Goal: Use online tool/utility: Utilize a website feature to perform a specific function

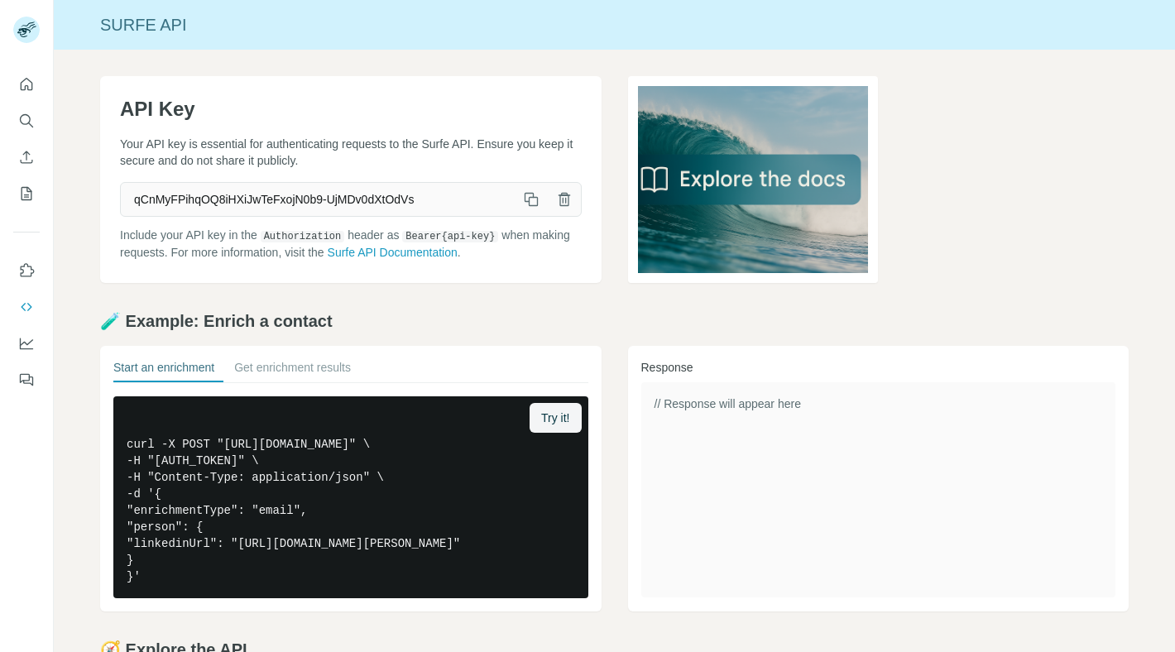
click at [22, 156] on icon "Enrich CSV" at bounding box center [26, 157] width 17 height 17
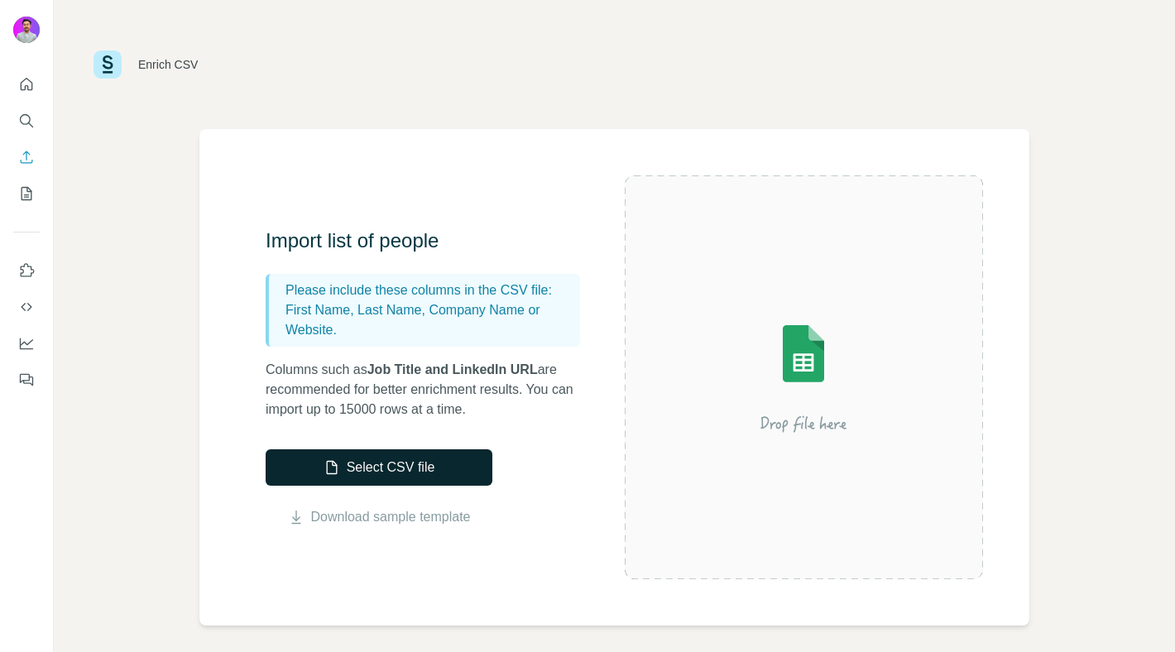
click at [381, 453] on button "Select CSV file" at bounding box center [379, 467] width 227 height 36
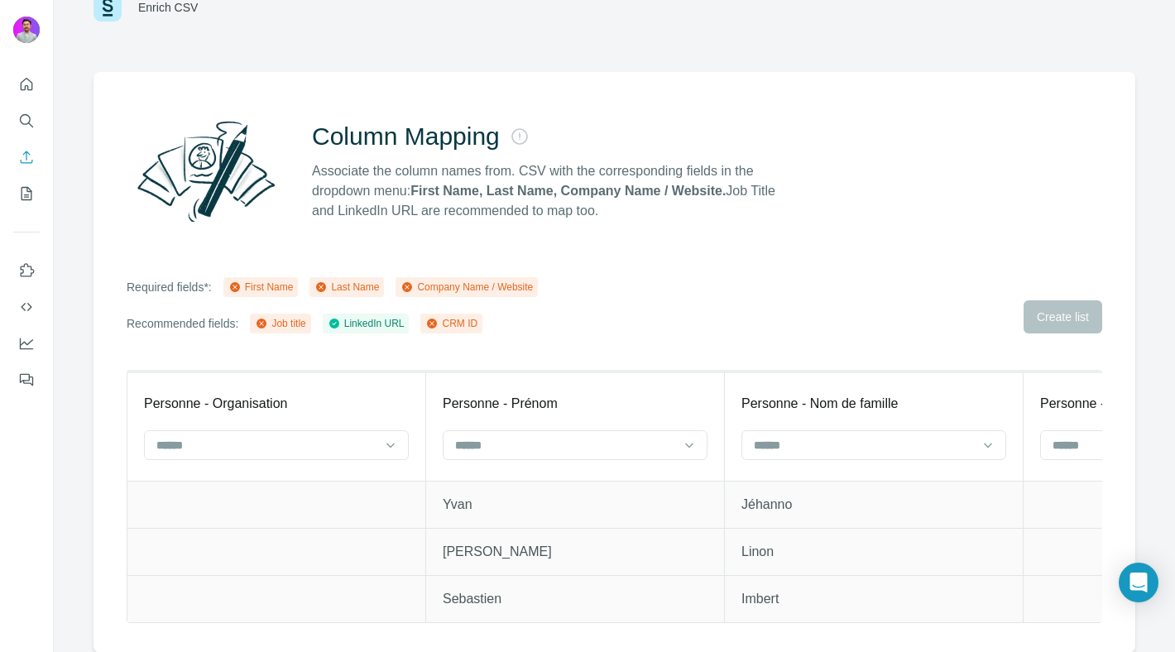
scroll to position [56, 0]
click at [587, 452] on input at bounding box center [564, 446] width 223 height 18
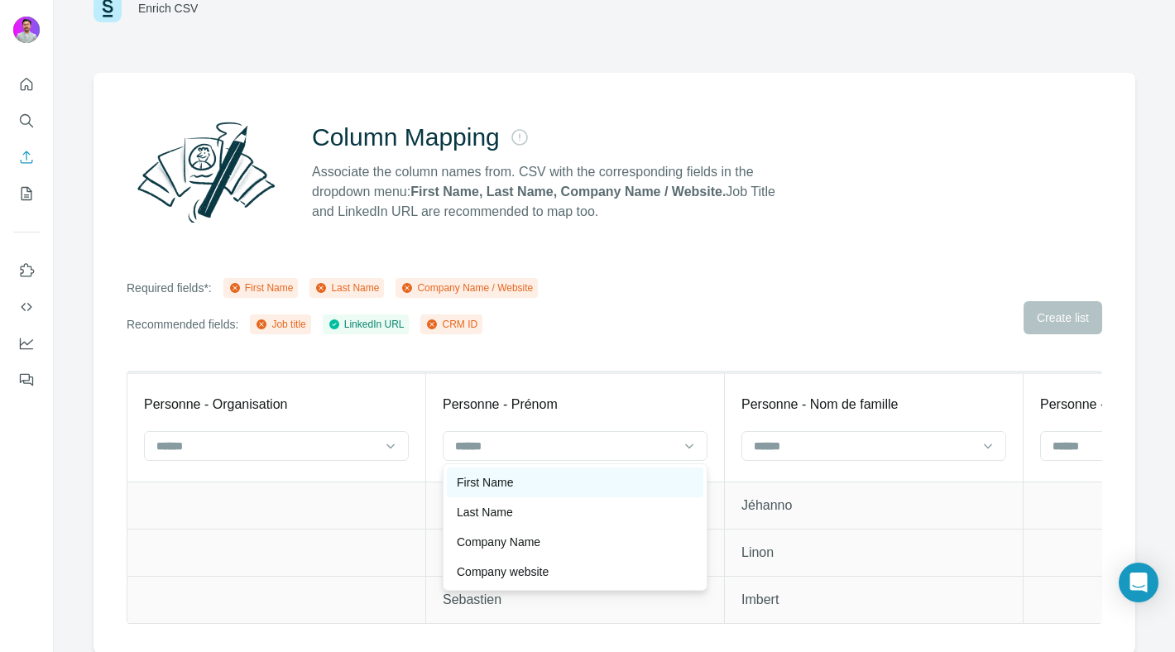
click at [601, 481] on div "First Name" at bounding box center [575, 482] width 237 height 17
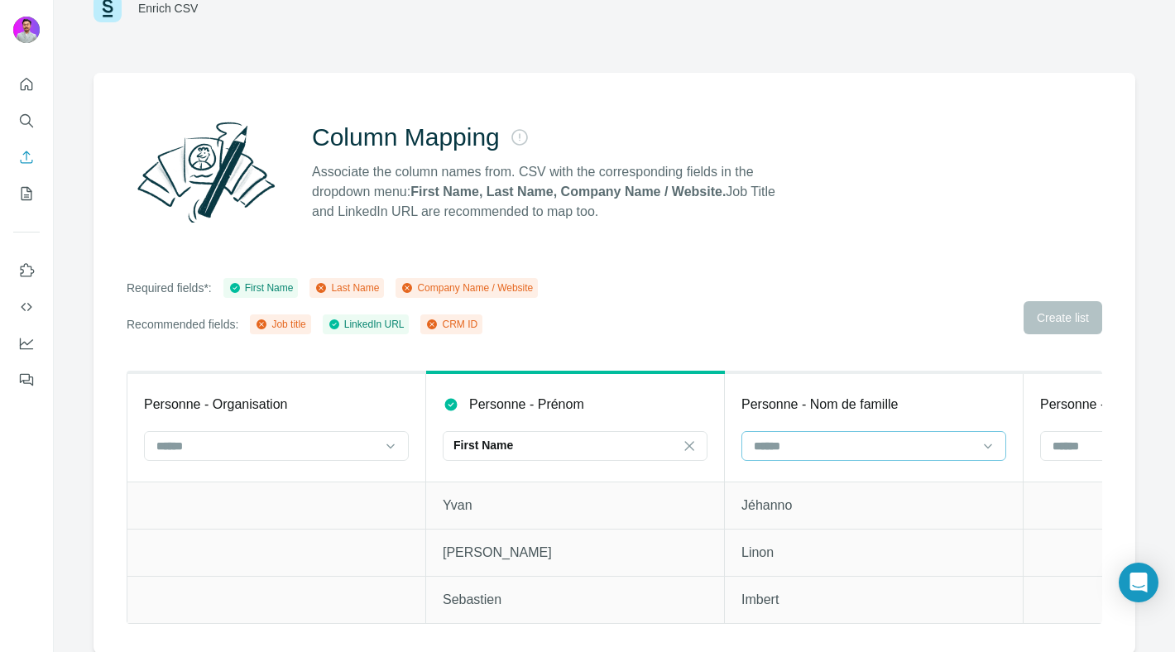
click at [768, 442] on input at bounding box center [863, 446] width 223 height 18
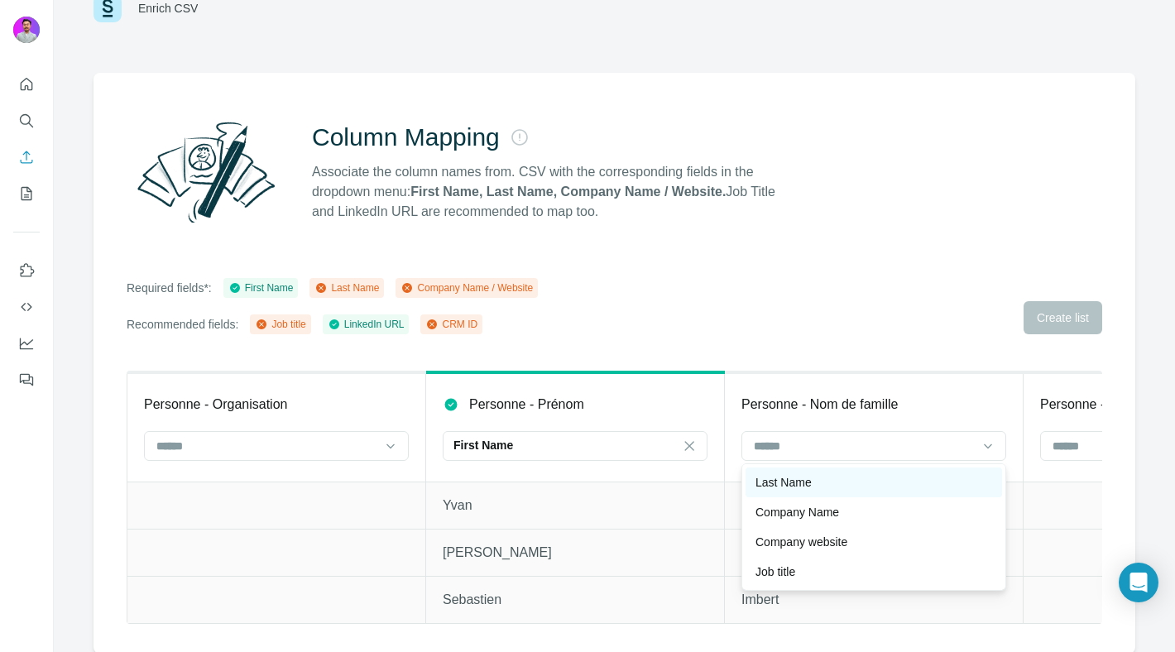
click at [881, 486] on div "Last Name" at bounding box center [873, 482] width 237 height 17
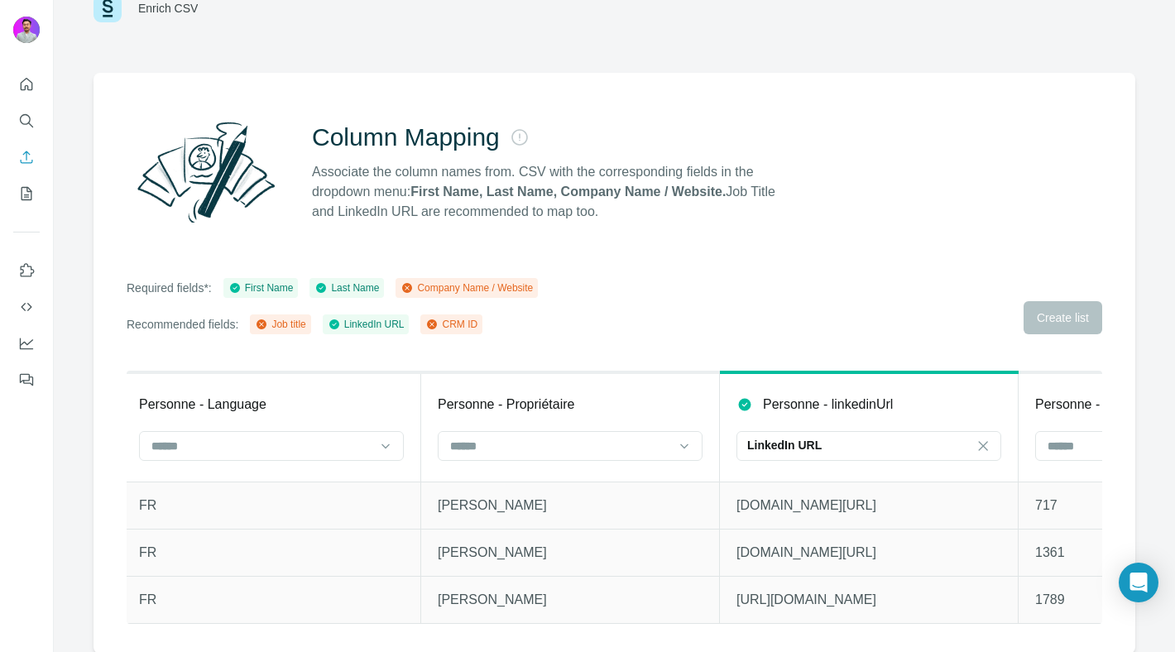
scroll to position [57, 0]
click at [1003, 324] on div "Required fields*: First Name Last Name Company Name / Website Recommended field…" at bounding box center [614, 305] width 975 height 56
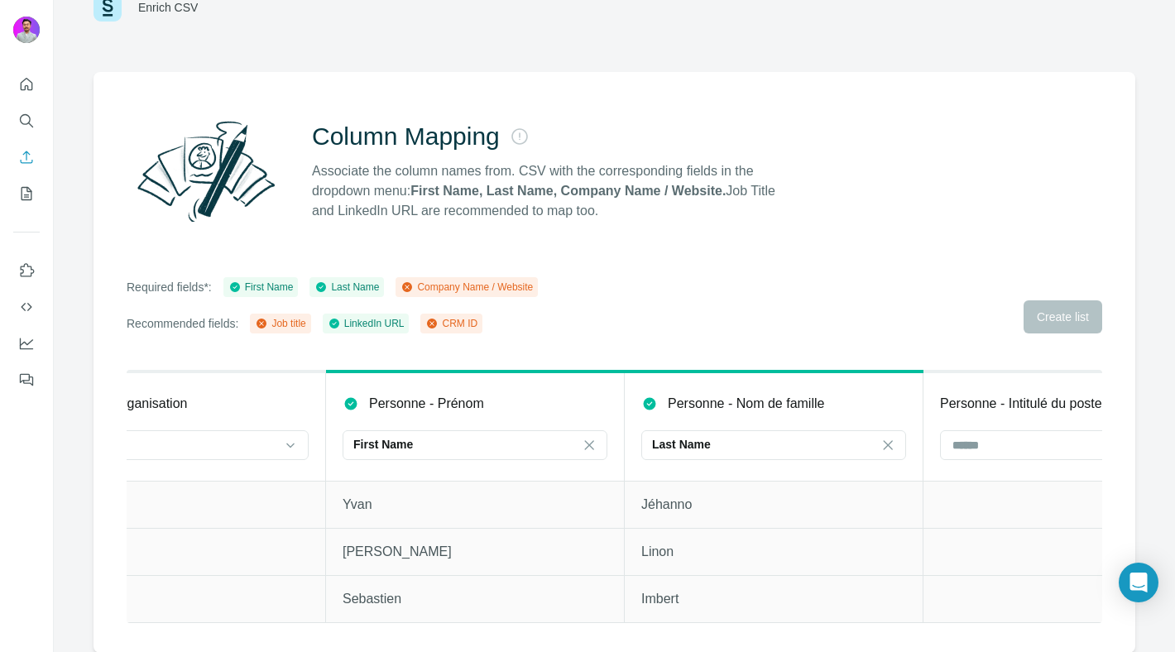
scroll to position [0, 0]
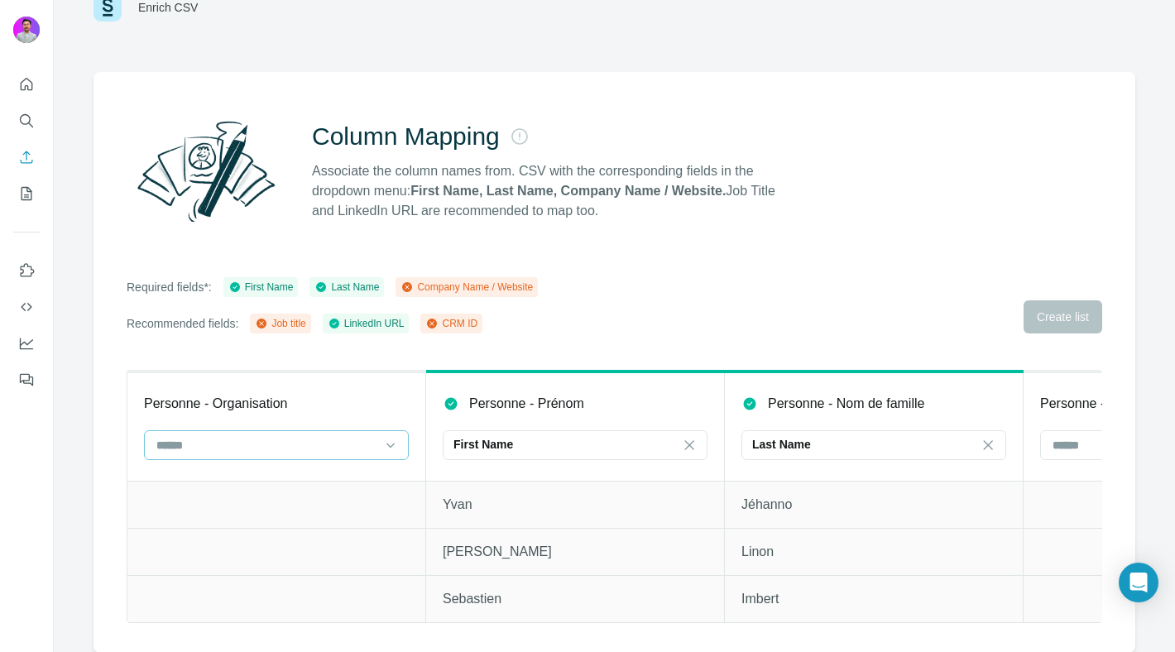
click at [233, 439] on input at bounding box center [266, 445] width 223 height 18
click at [226, 505] on p "Company website" at bounding box center [204, 511] width 92 height 17
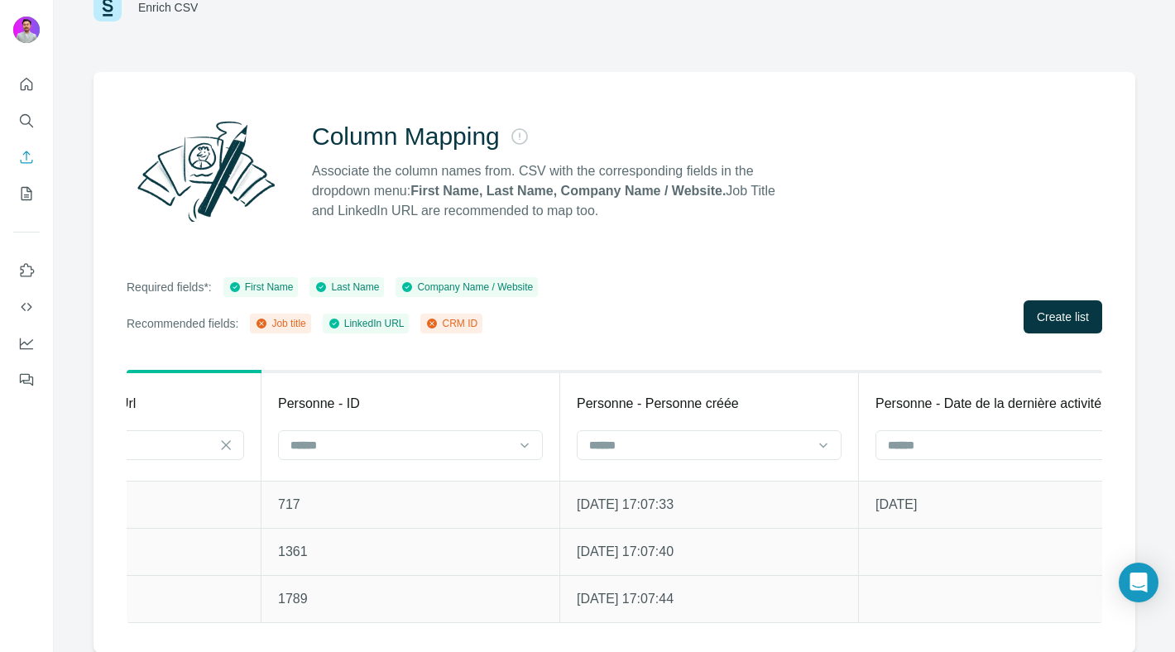
scroll to position [0, 4322]
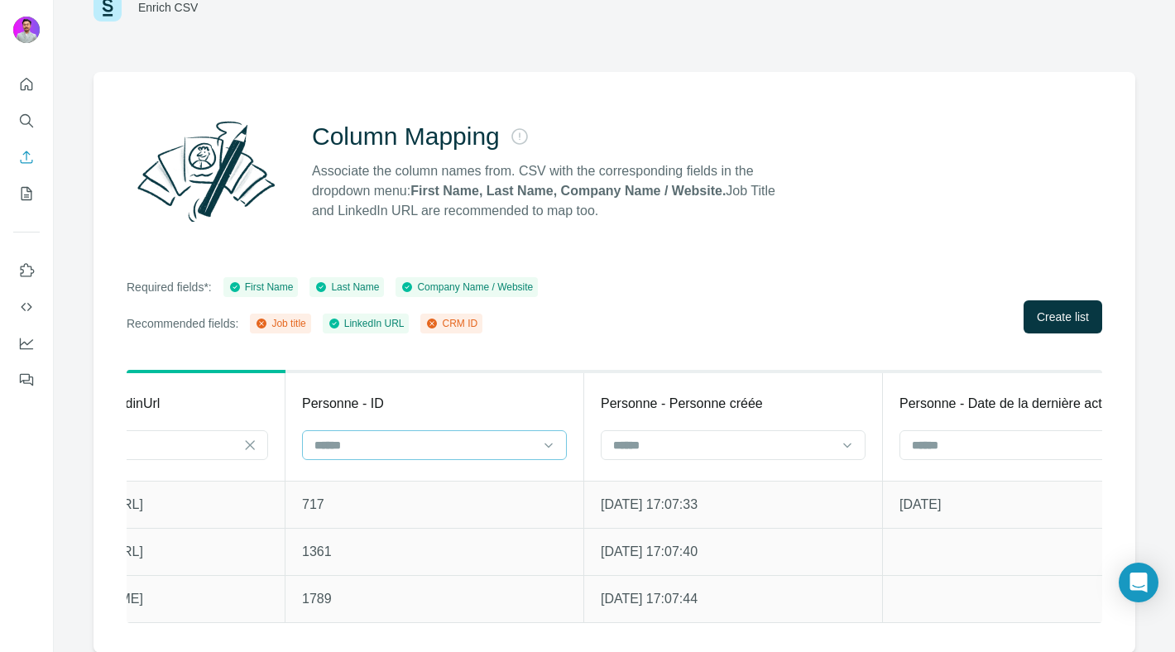
click at [455, 442] on input at bounding box center [424, 445] width 223 height 18
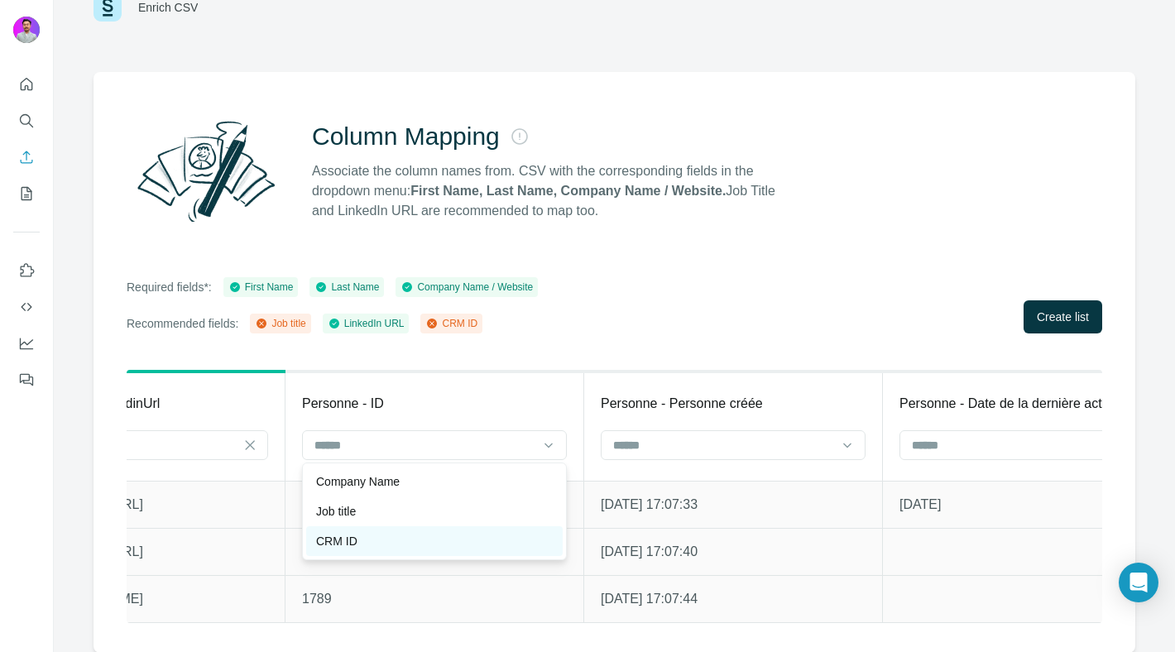
click at [412, 544] on div "CRM ID" at bounding box center [434, 541] width 237 height 17
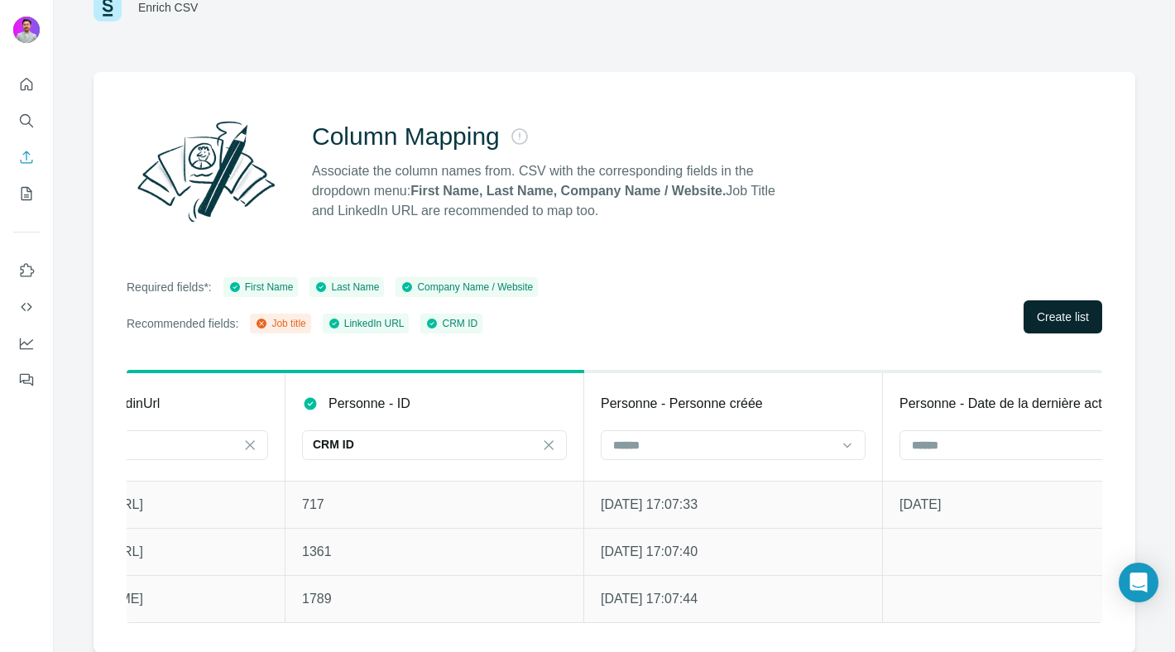
click at [1073, 309] on span "Create list" at bounding box center [1063, 317] width 52 height 17
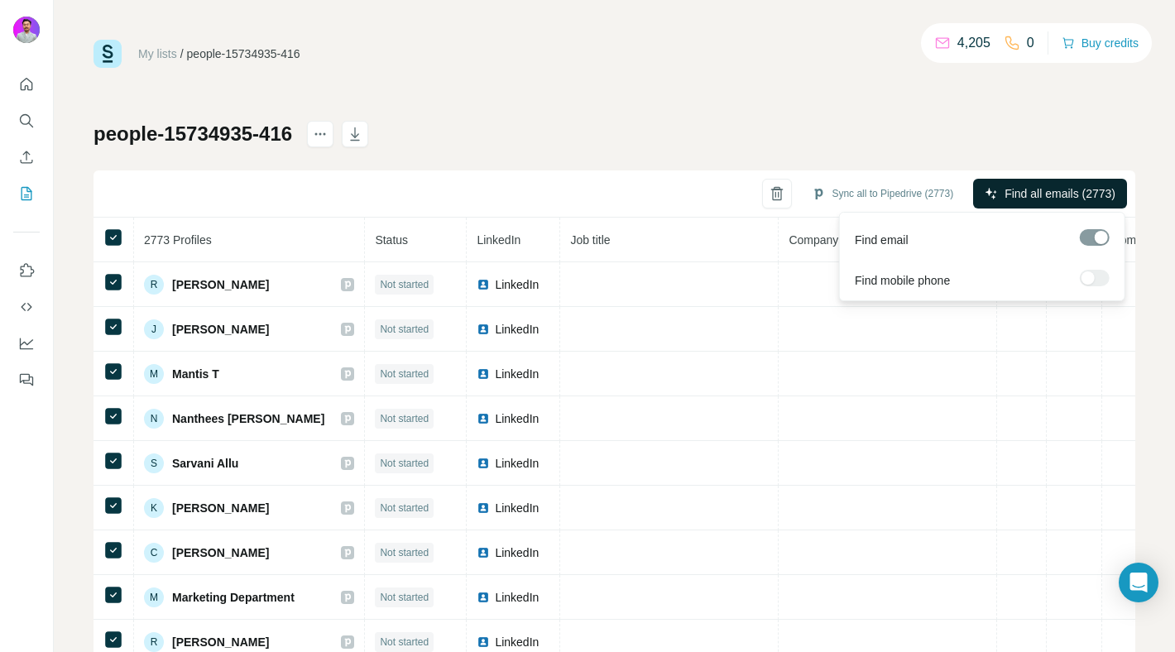
click at [1024, 193] on span "Find all emails (2773)" at bounding box center [1059, 193] width 111 height 17
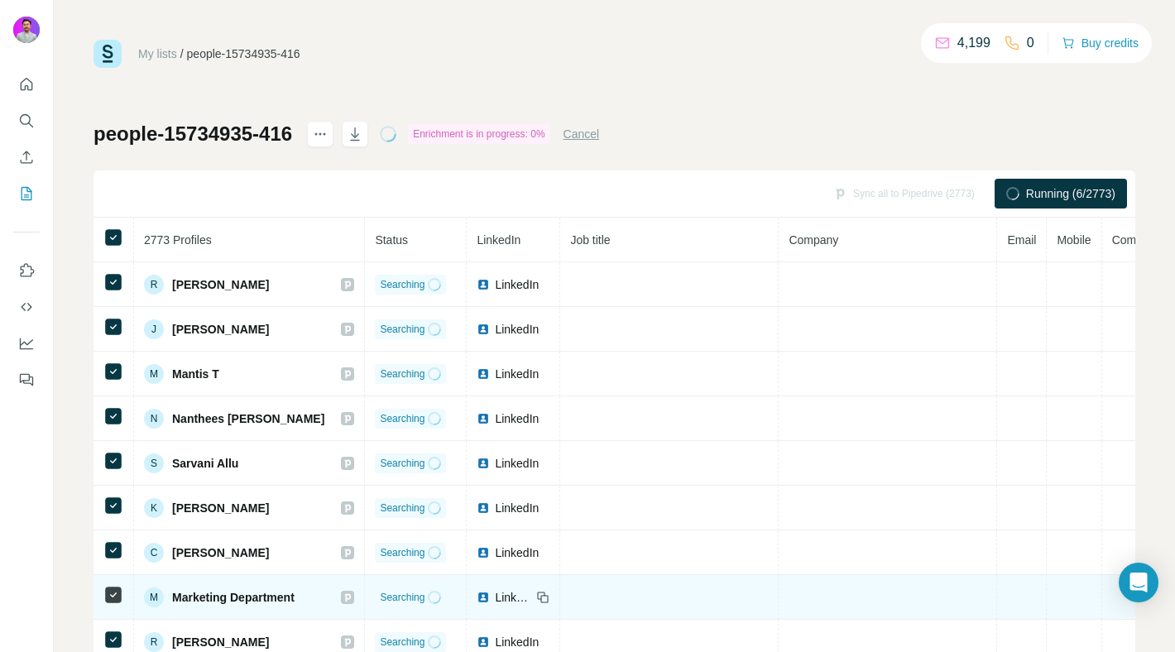
click at [536, 591] on icon at bounding box center [542, 597] width 13 height 13
click at [495, 601] on span "LinkedIn" at bounding box center [513, 597] width 36 height 17
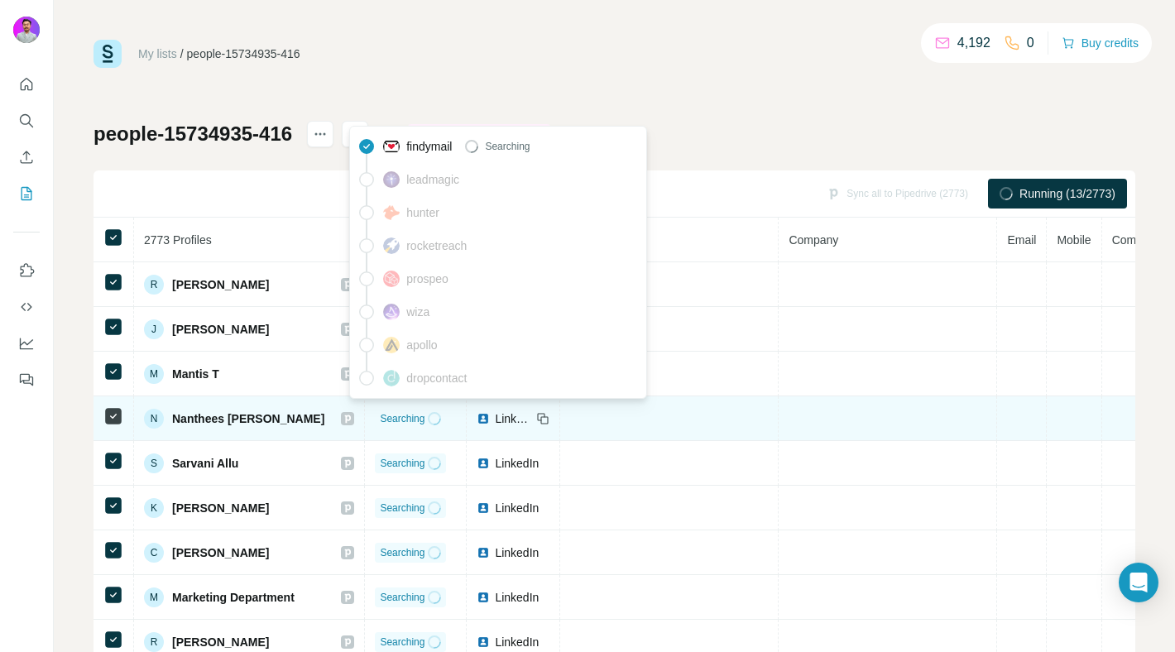
scroll to position [55, 0]
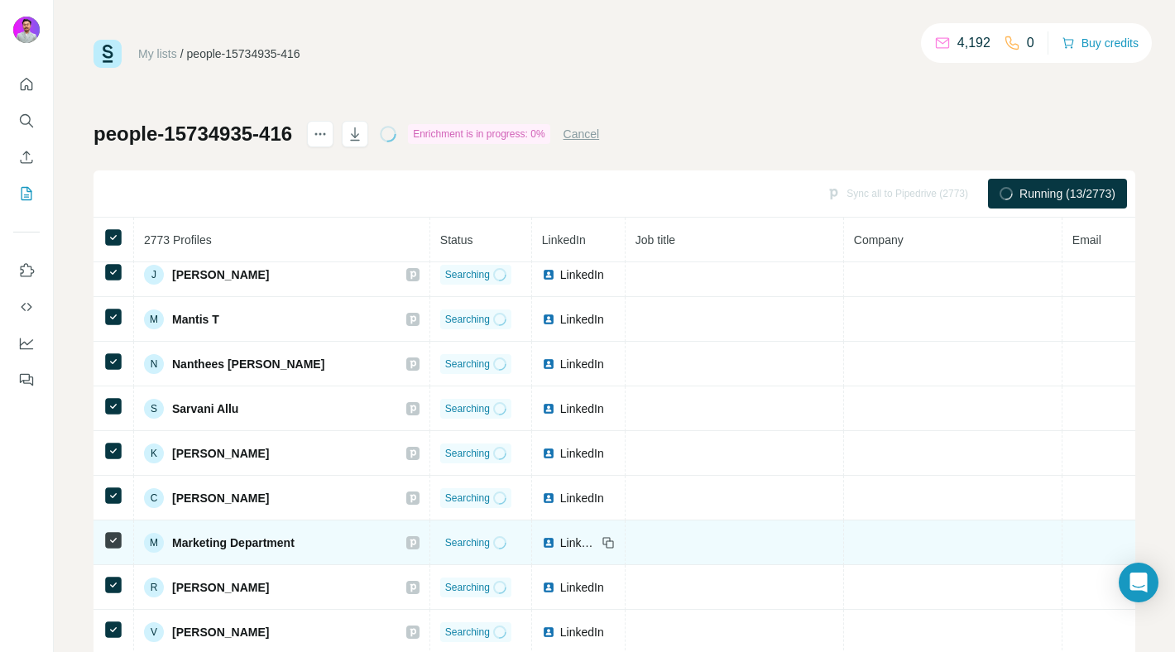
click at [408, 537] on icon at bounding box center [413, 542] width 10 height 13
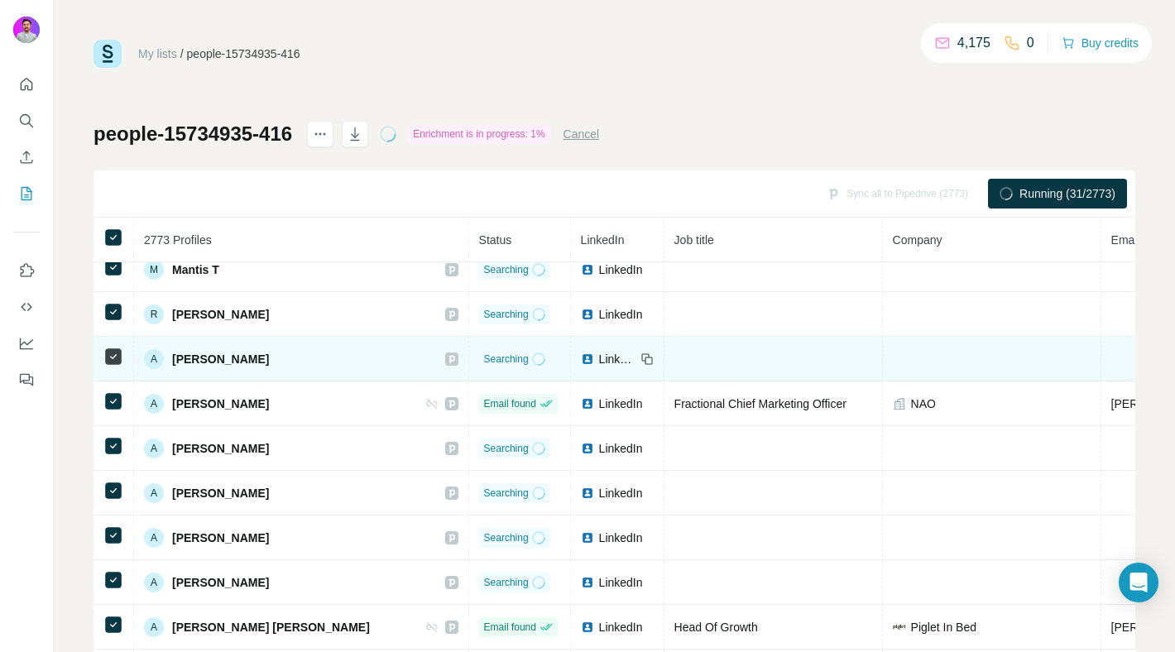
scroll to position [374, 0]
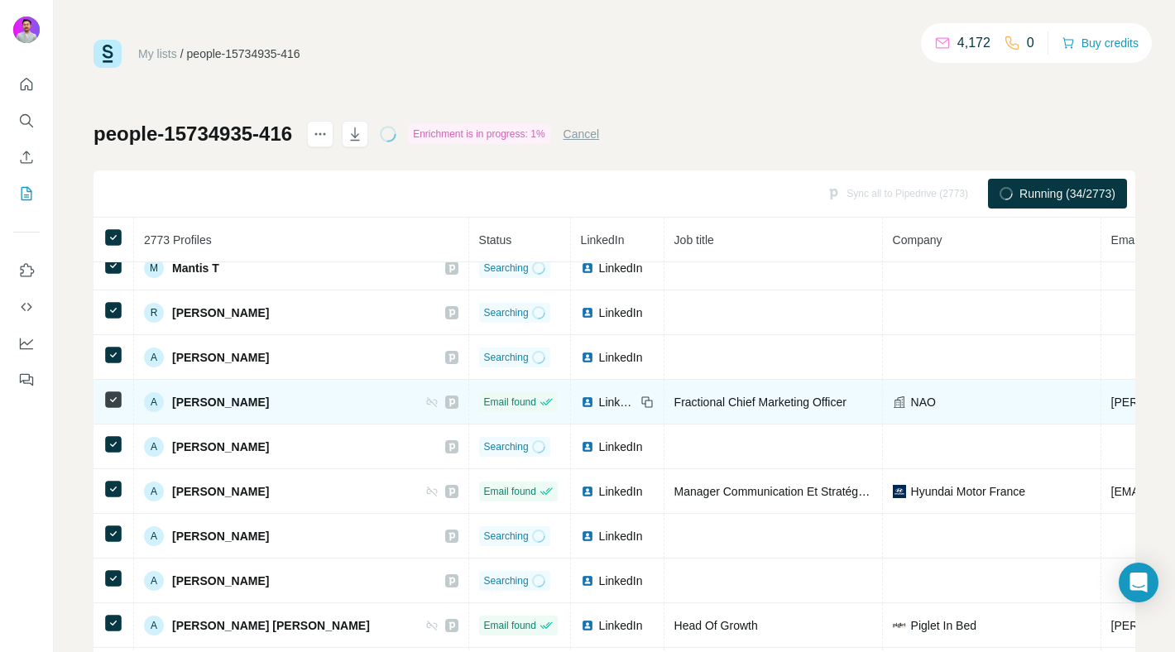
click at [447, 402] on icon at bounding box center [452, 401] width 10 height 13
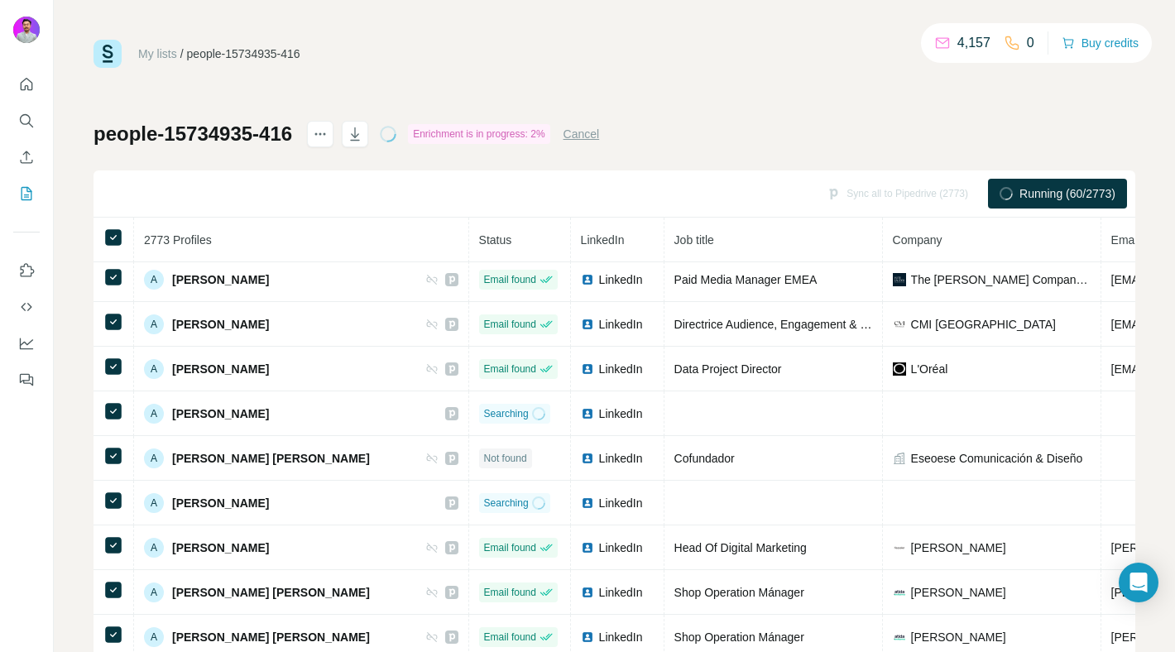
scroll to position [675, 0]
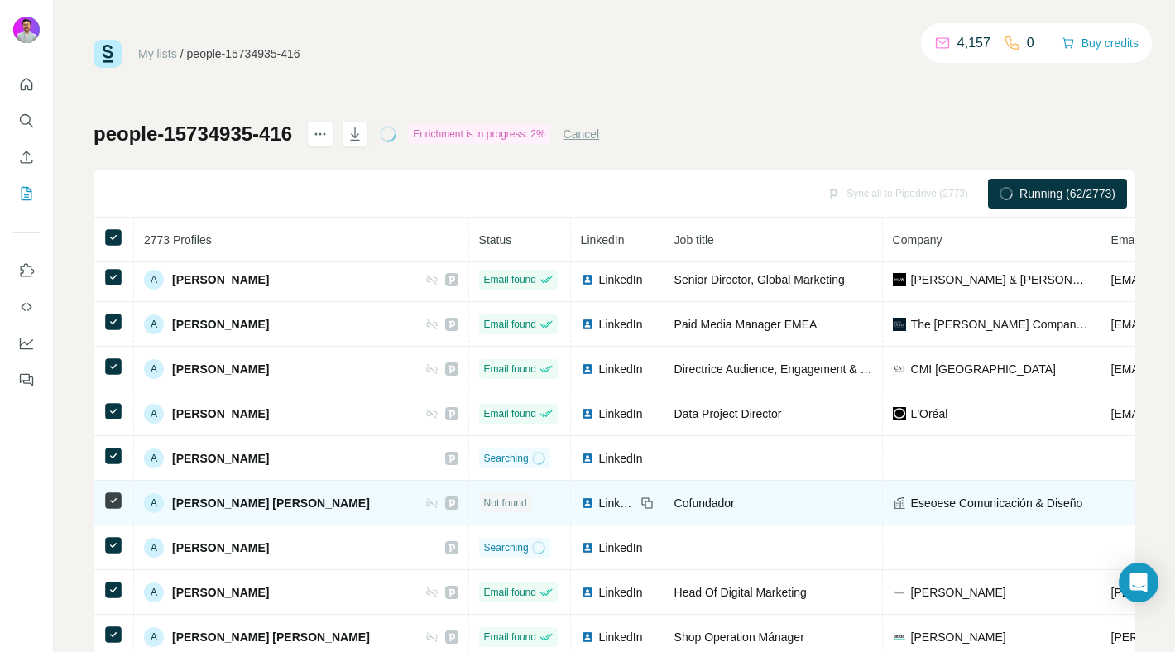
click at [599, 500] on span "LinkedIn" at bounding box center [617, 503] width 36 height 17
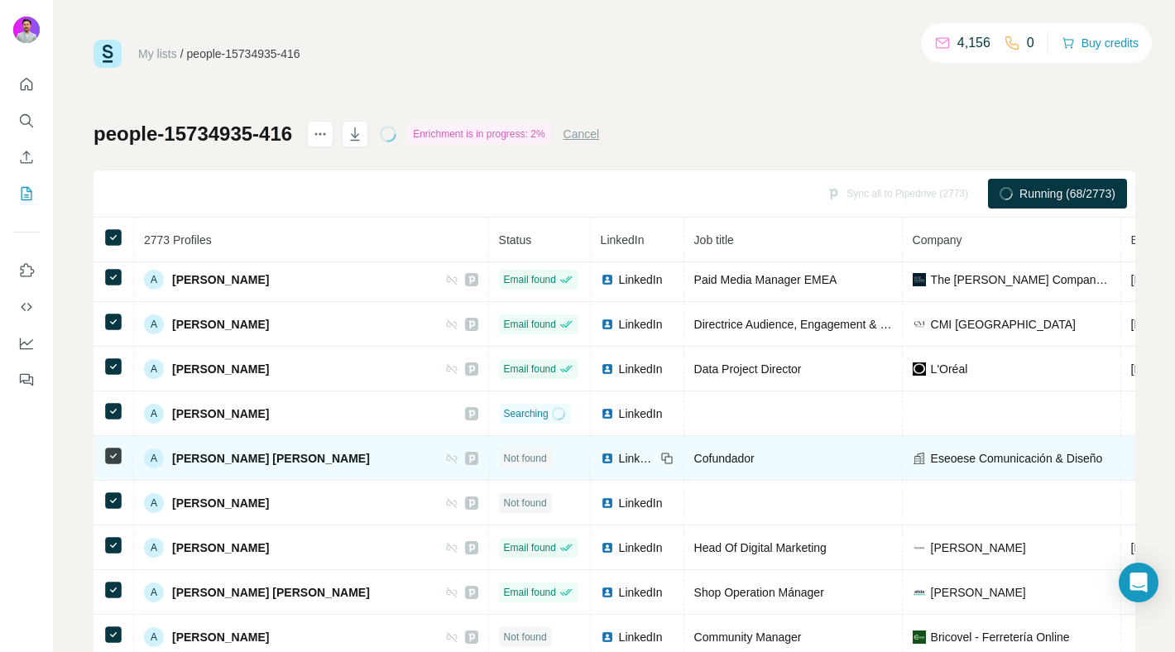
scroll to position [630, 0]
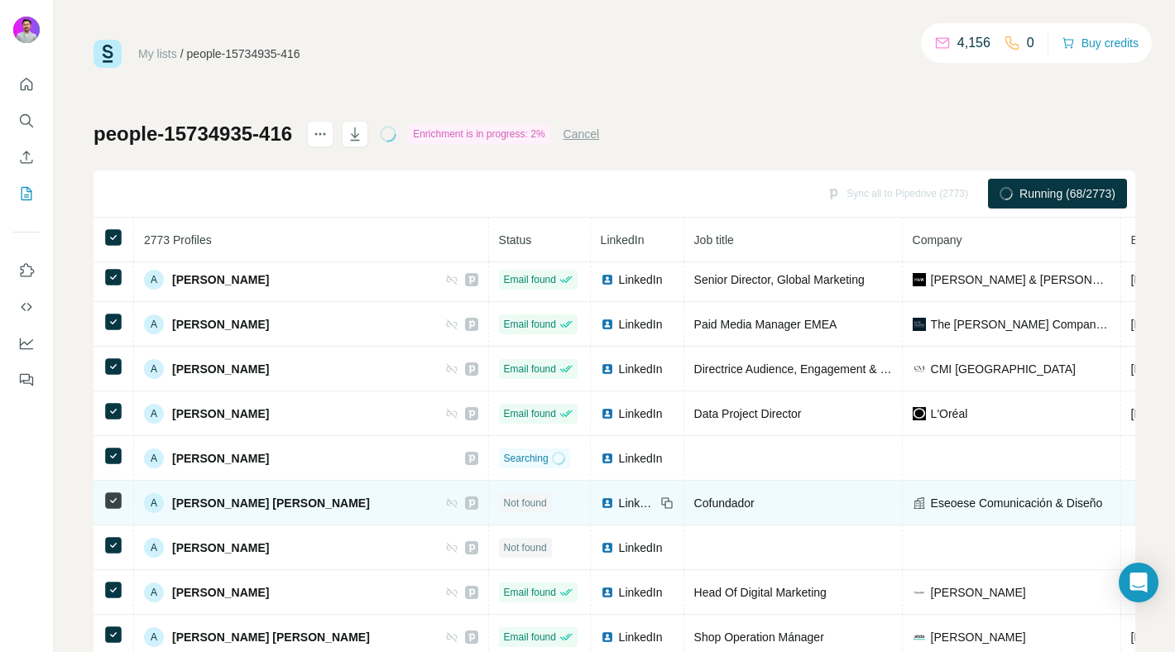
click at [468, 502] on icon at bounding box center [471, 503] width 6 height 8
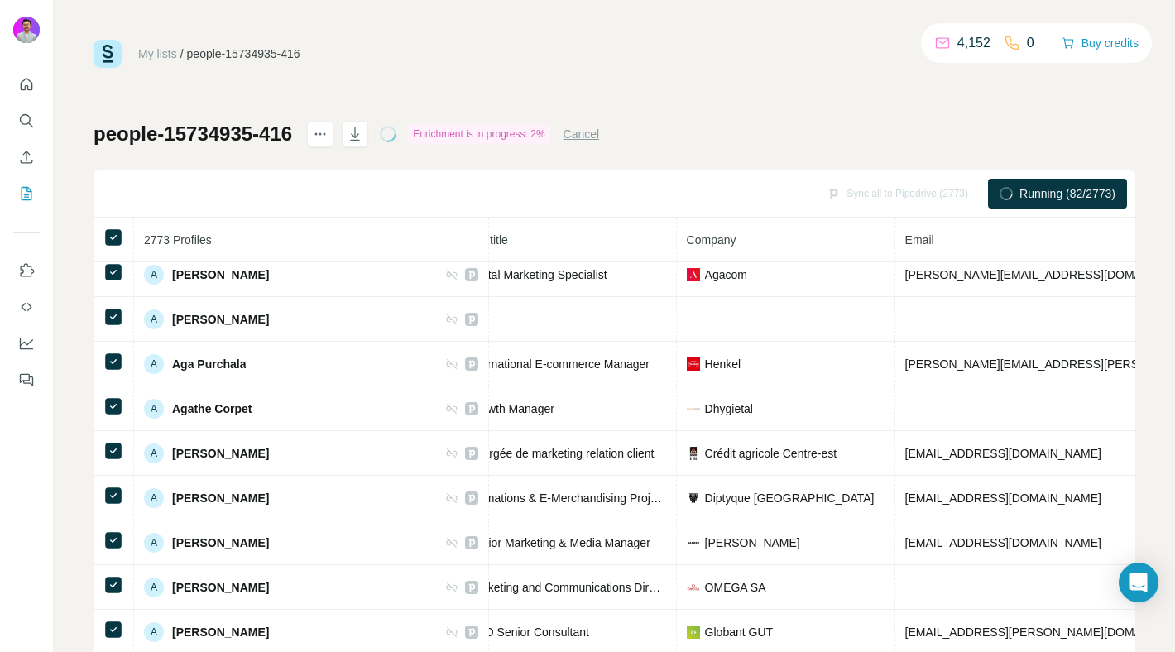
scroll to position [1529, 307]
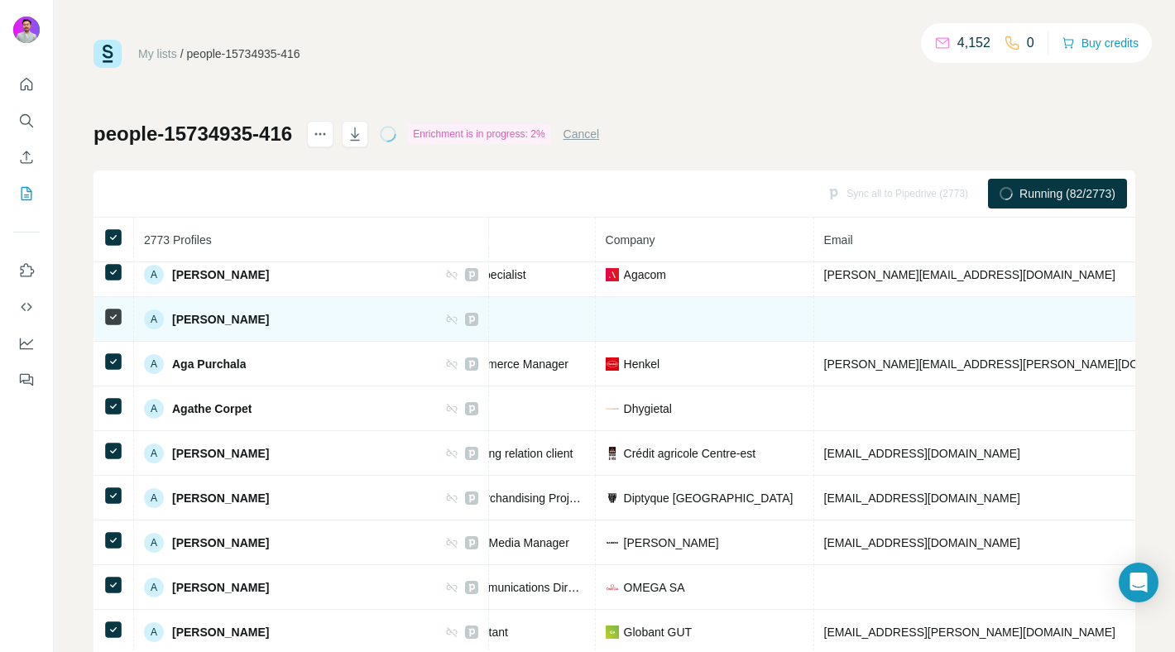
click at [468, 315] on icon at bounding box center [471, 319] width 6 height 8
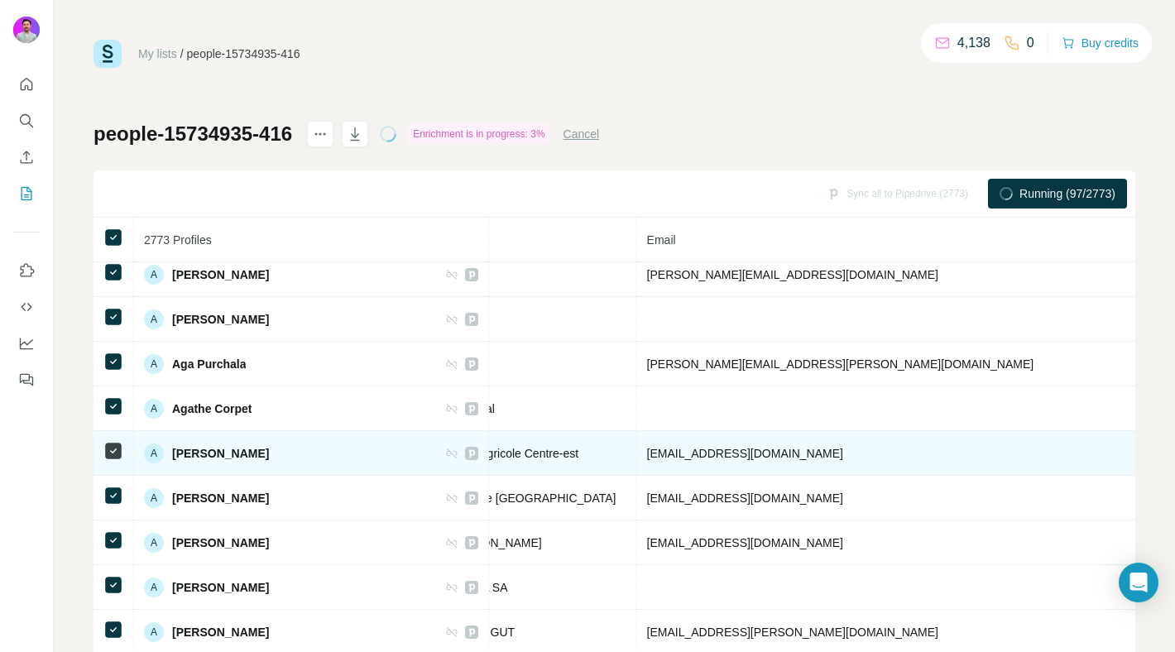
scroll to position [1529, 486]
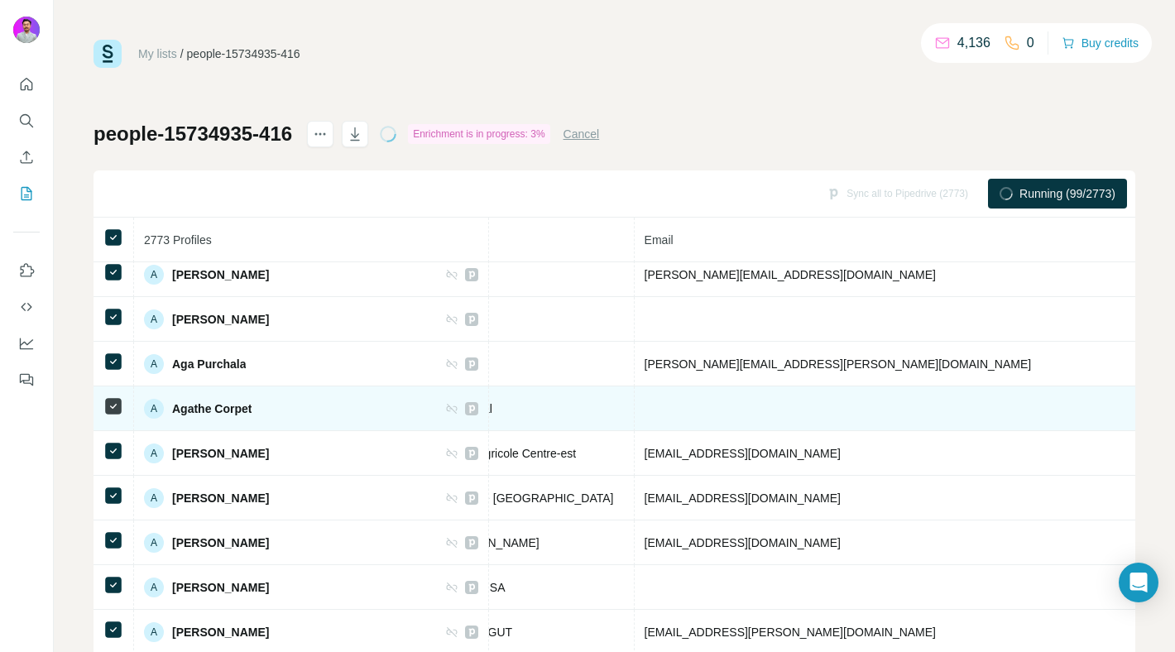
click at [467, 407] on icon at bounding box center [472, 408] width 10 height 13
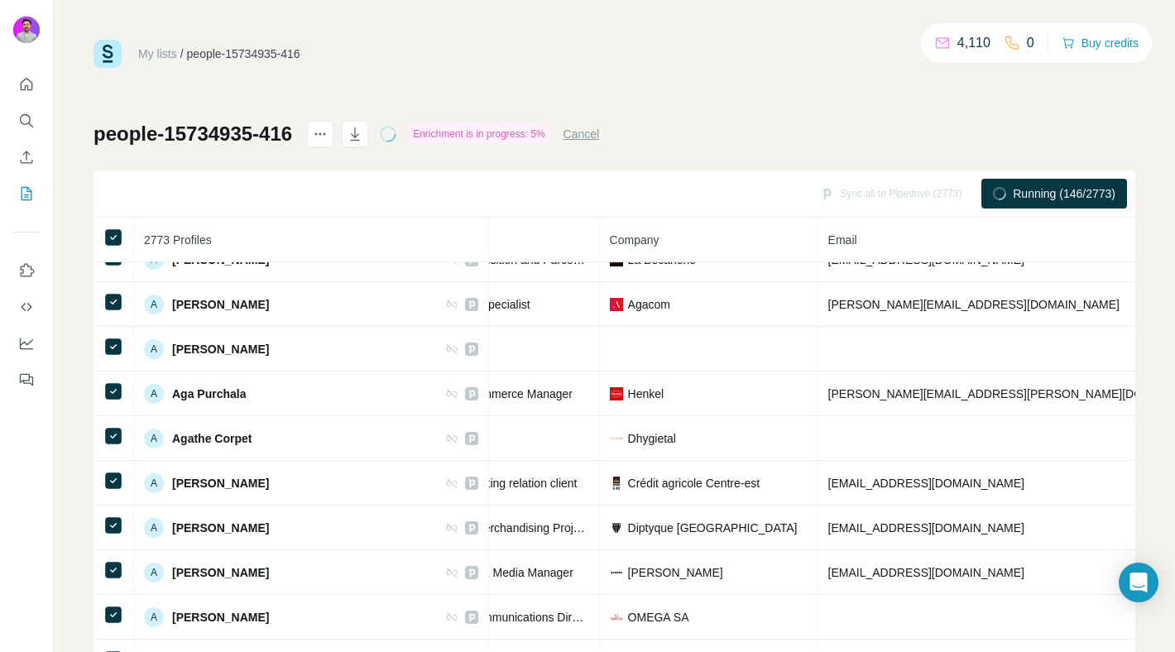
scroll to position [1499, 0]
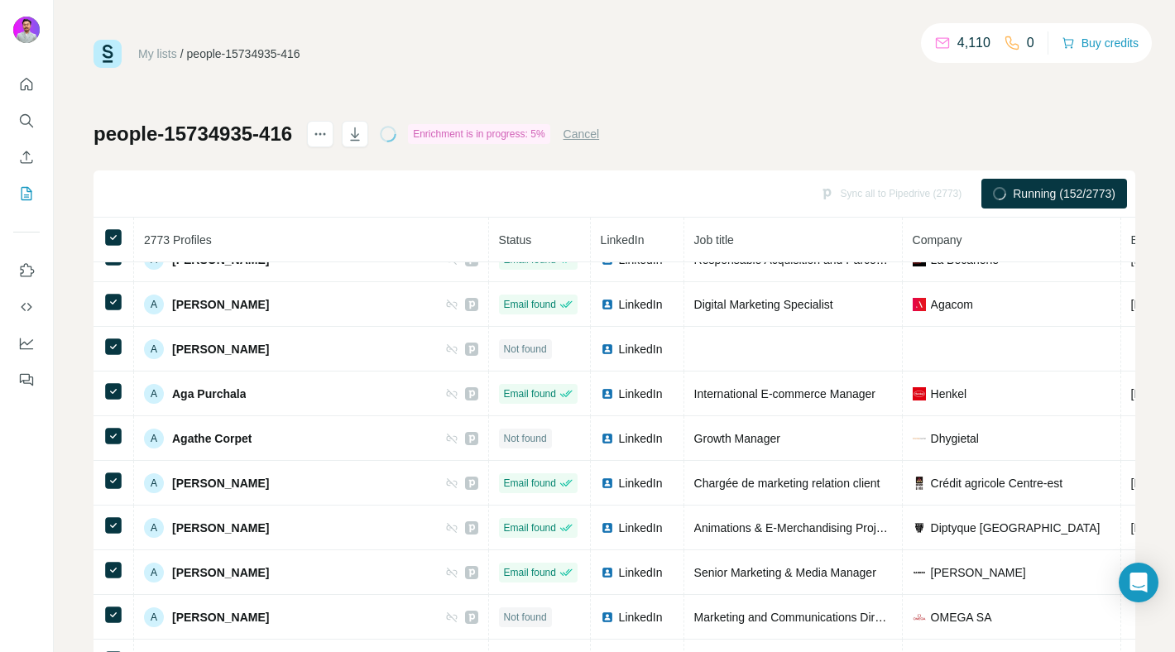
click at [591, 139] on button "Cancel" at bounding box center [581, 134] width 36 height 17
